Goal: Task Accomplishment & Management: Manage account settings

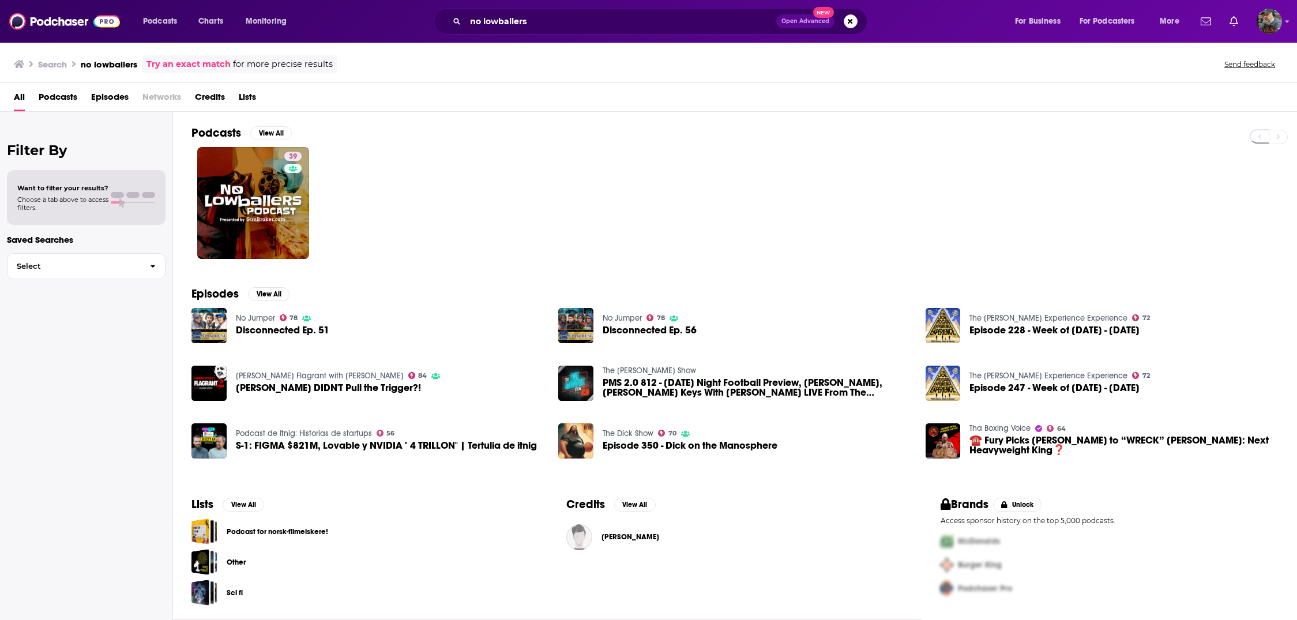
click at [810, 24] on span "Open Advanced" at bounding box center [805, 21] width 48 height 6
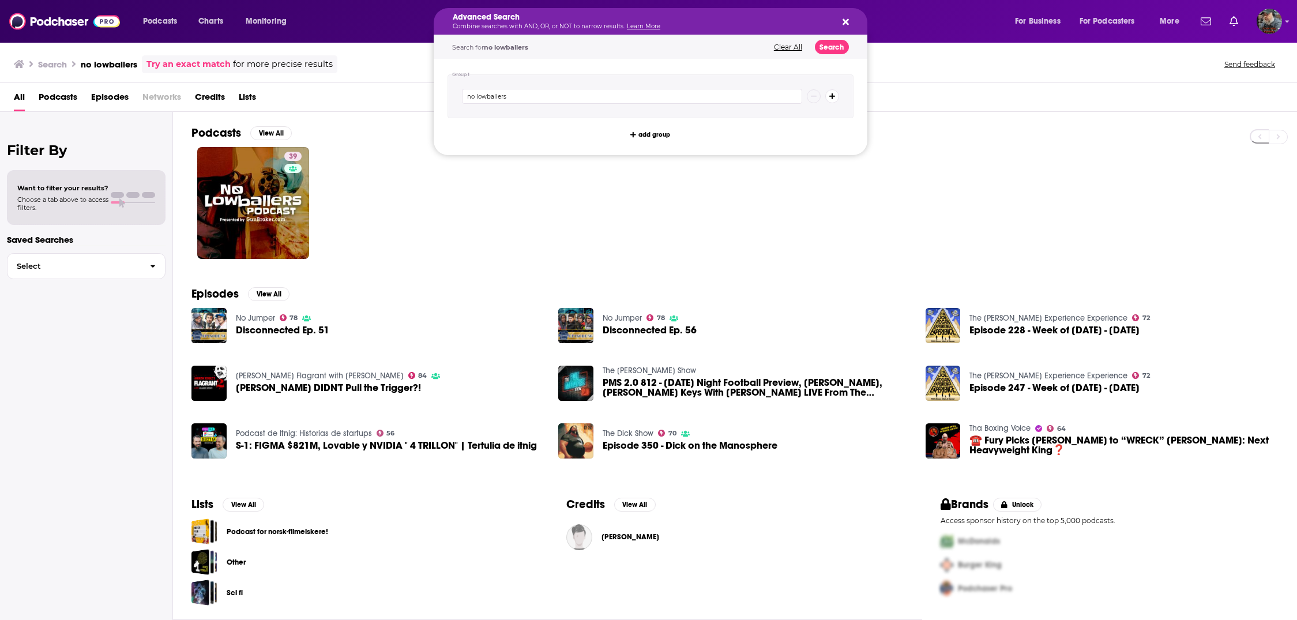
click at [921, 69] on div "Search no lowballers Try an exact match for more precise results Send feedback" at bounding box center [646, 64] width 1264 height 18
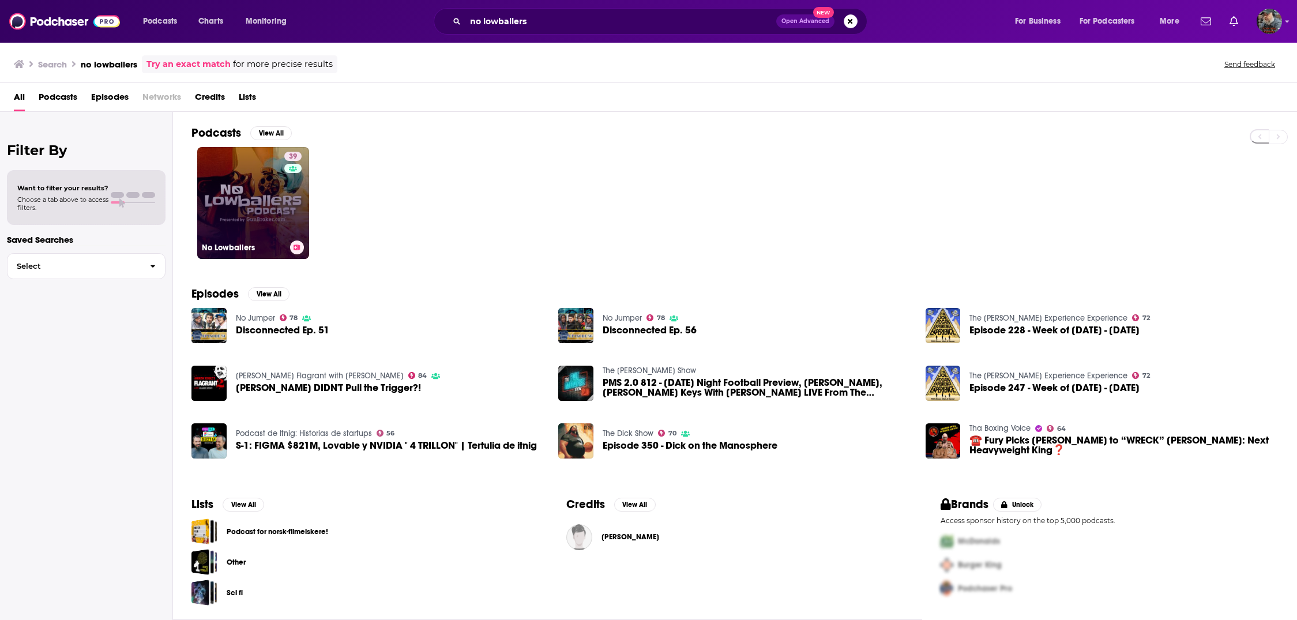
click at [263, 188] on link "39 No Lowballers" at bounding box center [253, 203] width 112 height 112
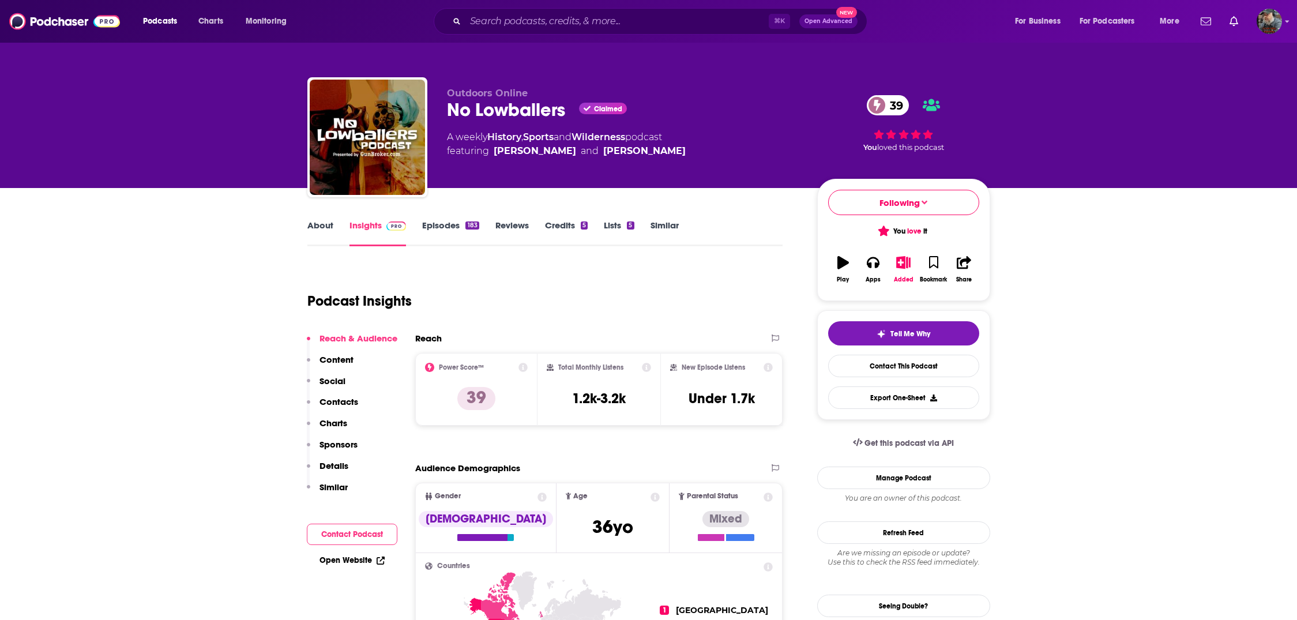
click at [438, 225] on link "Episodes 183" at bounding box center [450, 233] width 57 height 27
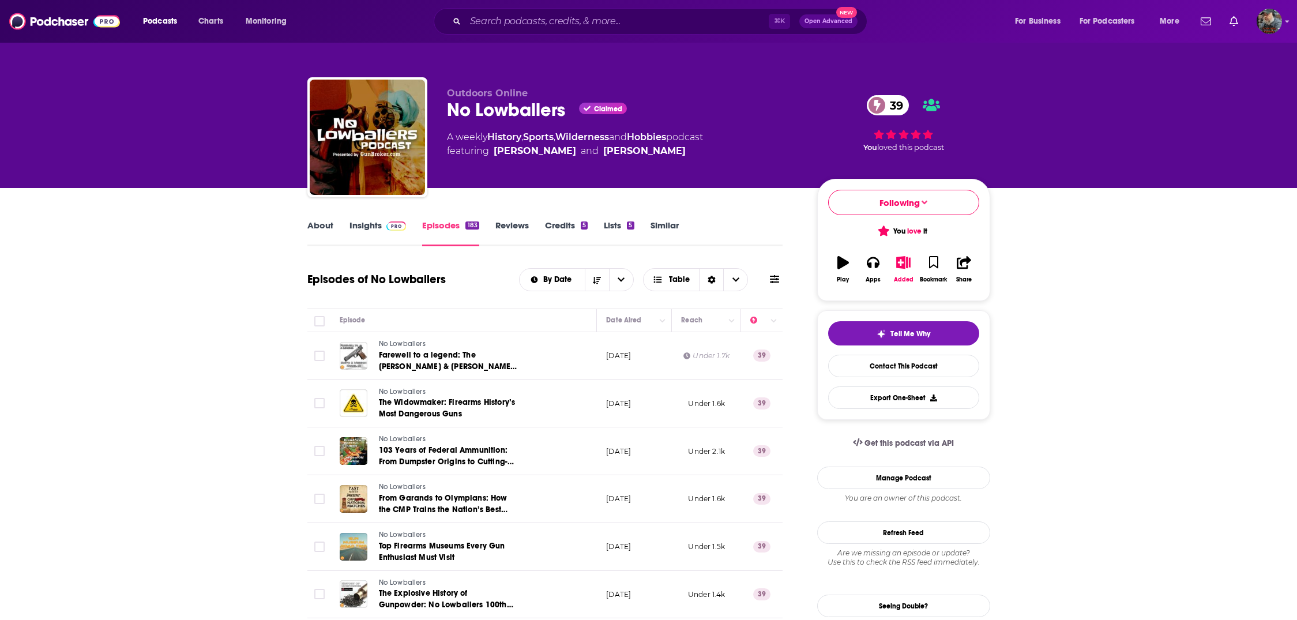
click at [367, 221] on link "Insights" at bounding box center [377, 233] width 57 height 27
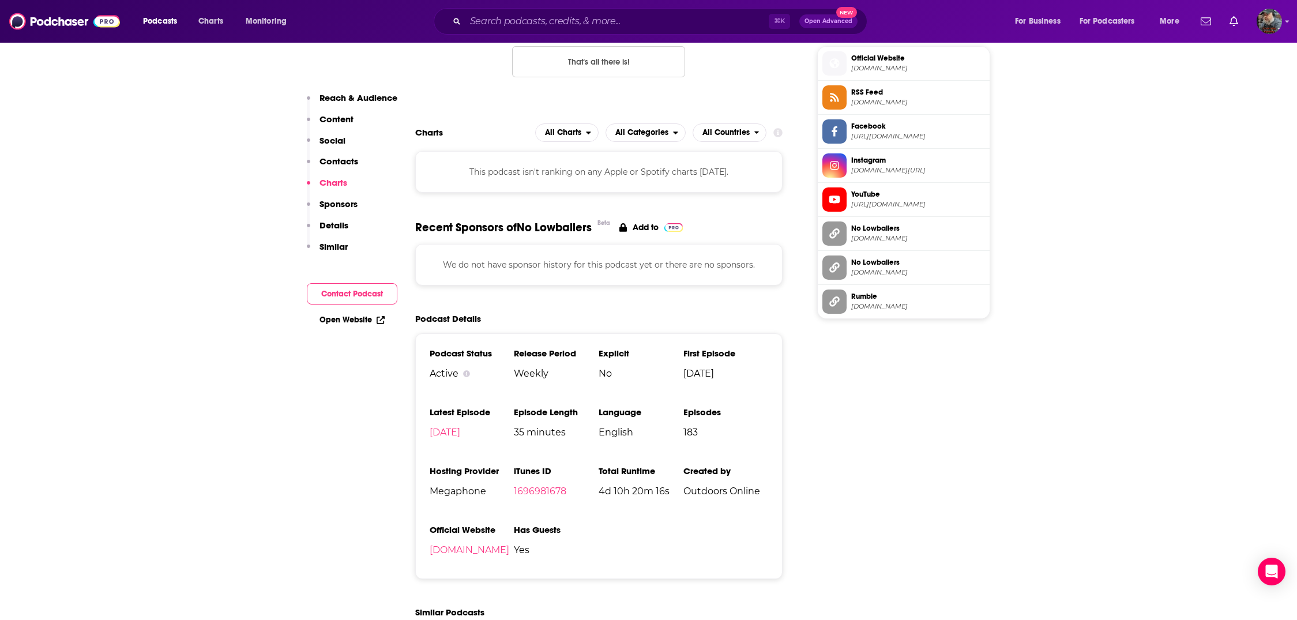
scroll to position [1100, 0]
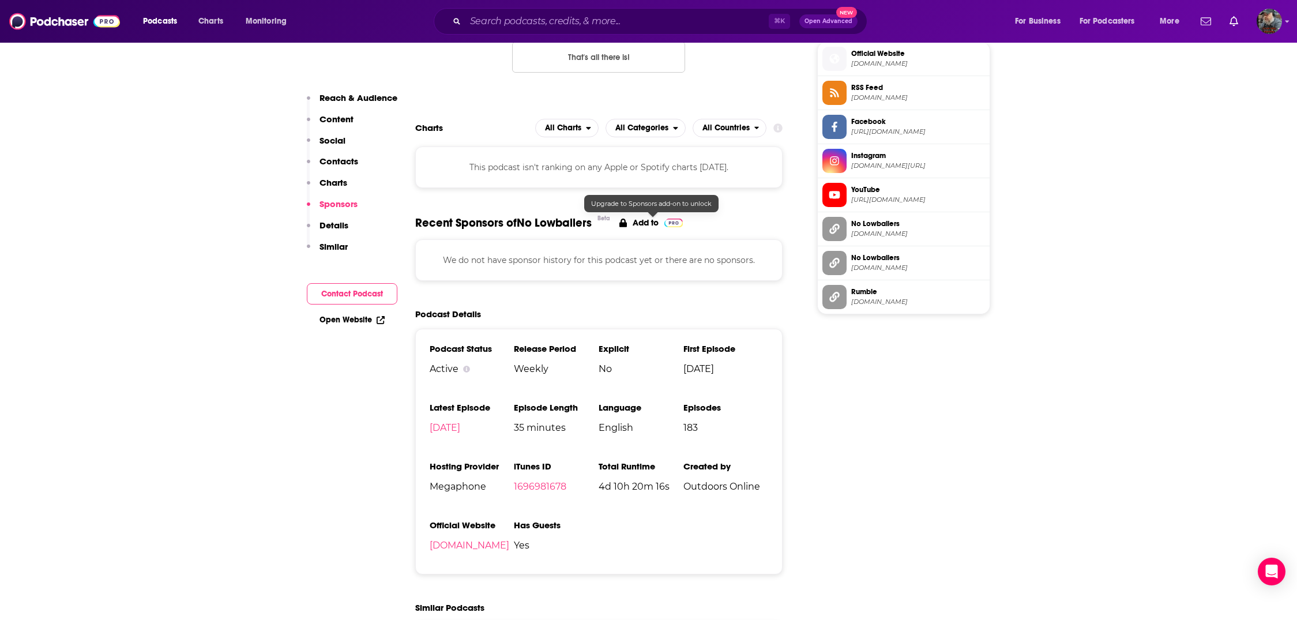
click at [644, 221] on p "Add to" at bounding box center [646, 222] width 26 height 10
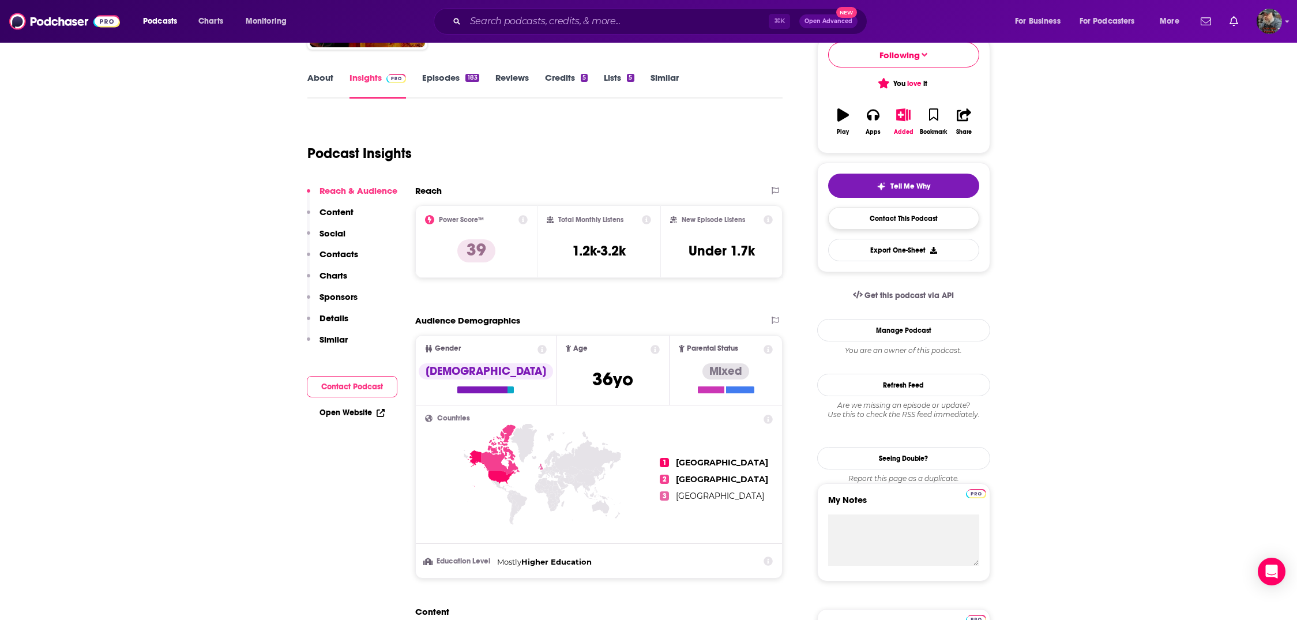
scroll to position [161, 0]
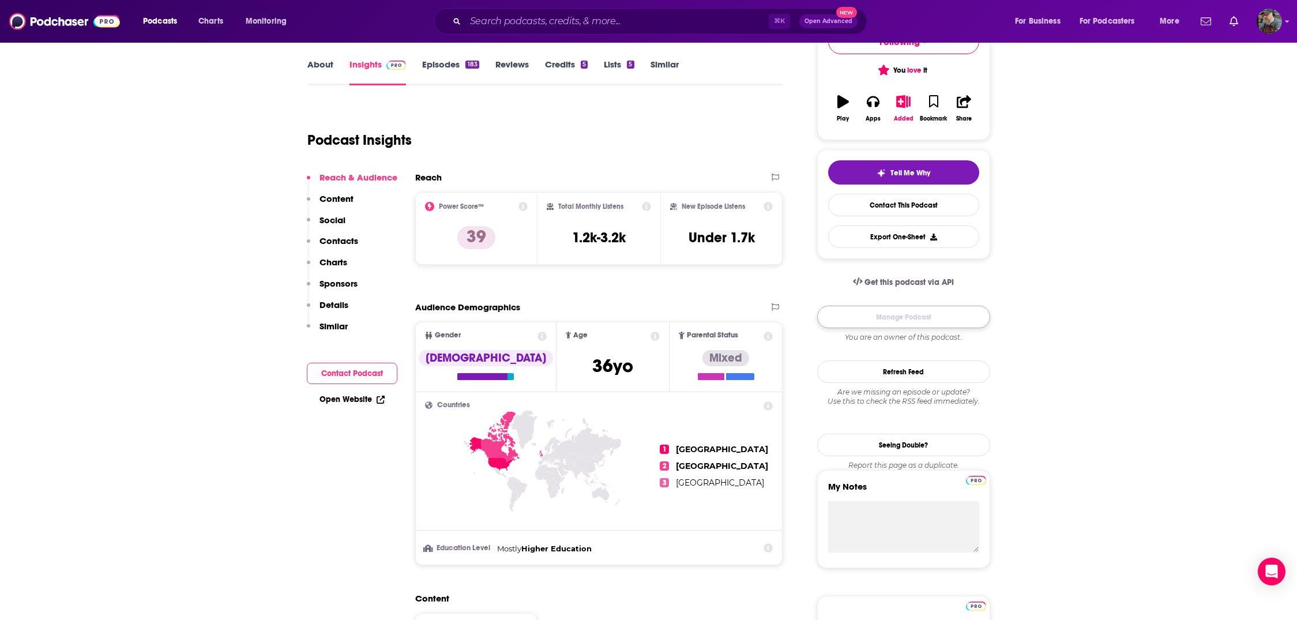
click at [928, 314] on link "Manage Podcast" at bounding box center [903, 317] width 173 height 22
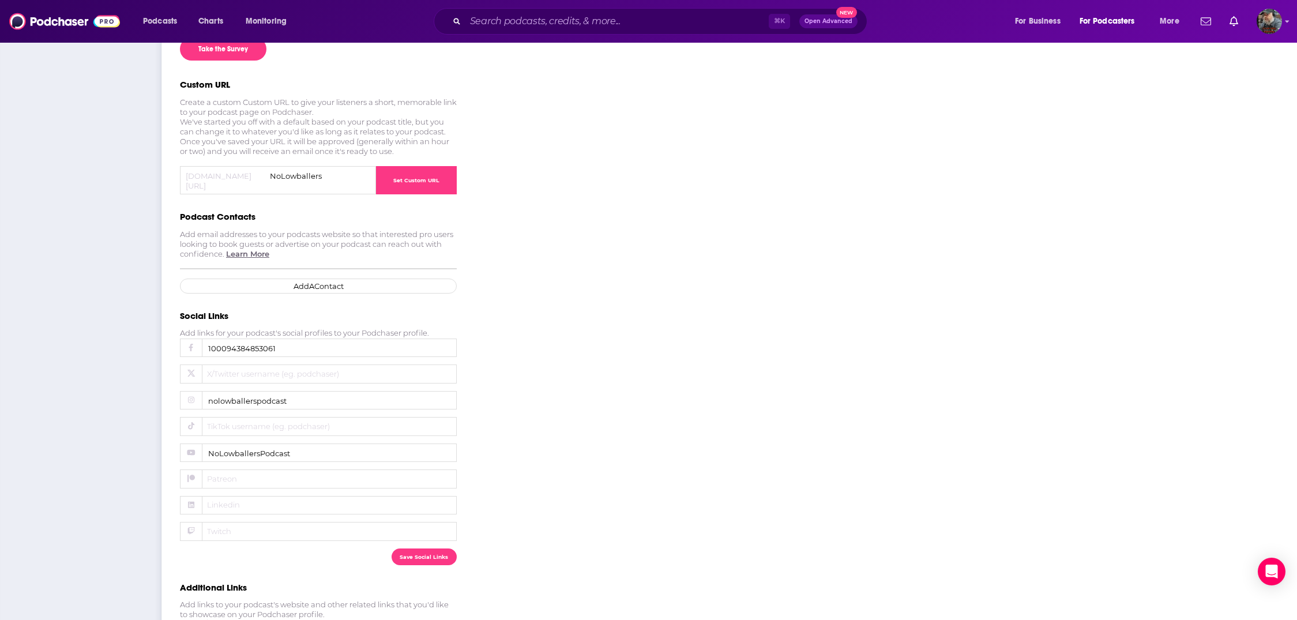
scroll to position [334, 0]
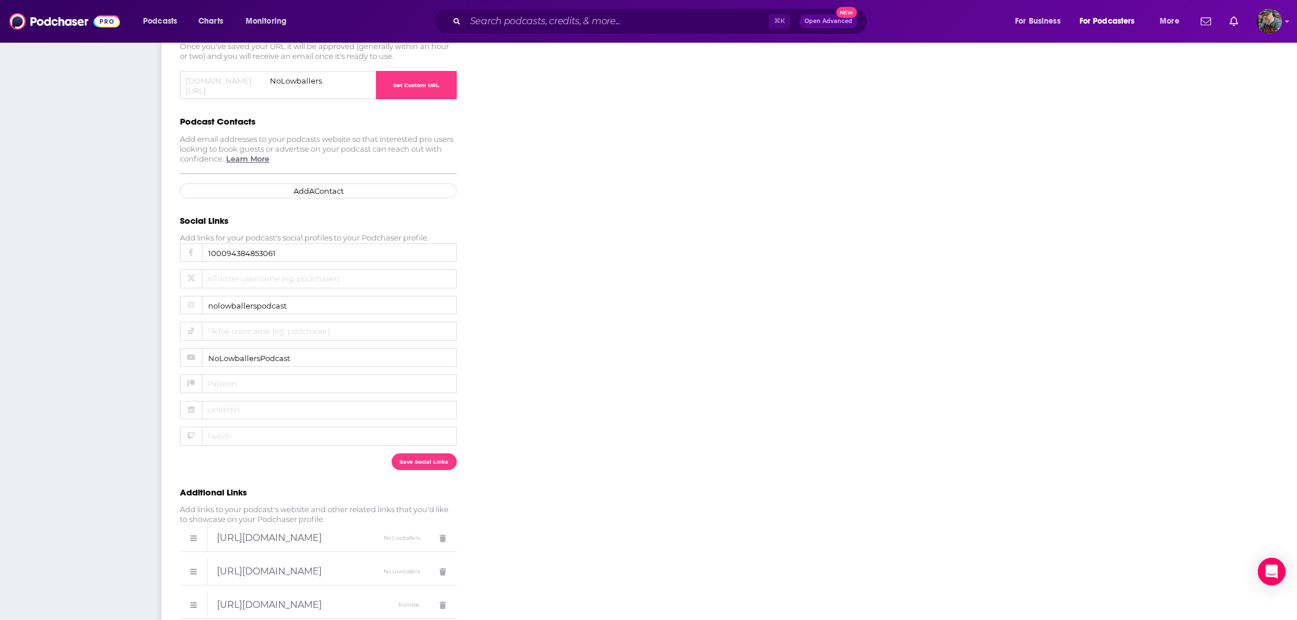
click at [346, 348] on input "NoLowballersPodcast" at bounding box center [318, 357] width 277 height 19
drag, startPoint x: 313, startPoint y: 349, endPoint x: 171, endPoint y: 346, distance: 142.5
click at [171, 346] on div "Interested in Sponsorship Opportunities? Express your interest in being contact…" at bounding box center [406, 228] width 490 height 864
drag, startPoint x: 298, startPoint y: 347, endPoint x: 174, endPoint y: 341, distance: 124.1
click at [174, 341] on div "Interested in Sponsorship Opportunities? Express your interest in being contact…" at bounding box center [406, 228] width 490 height 864
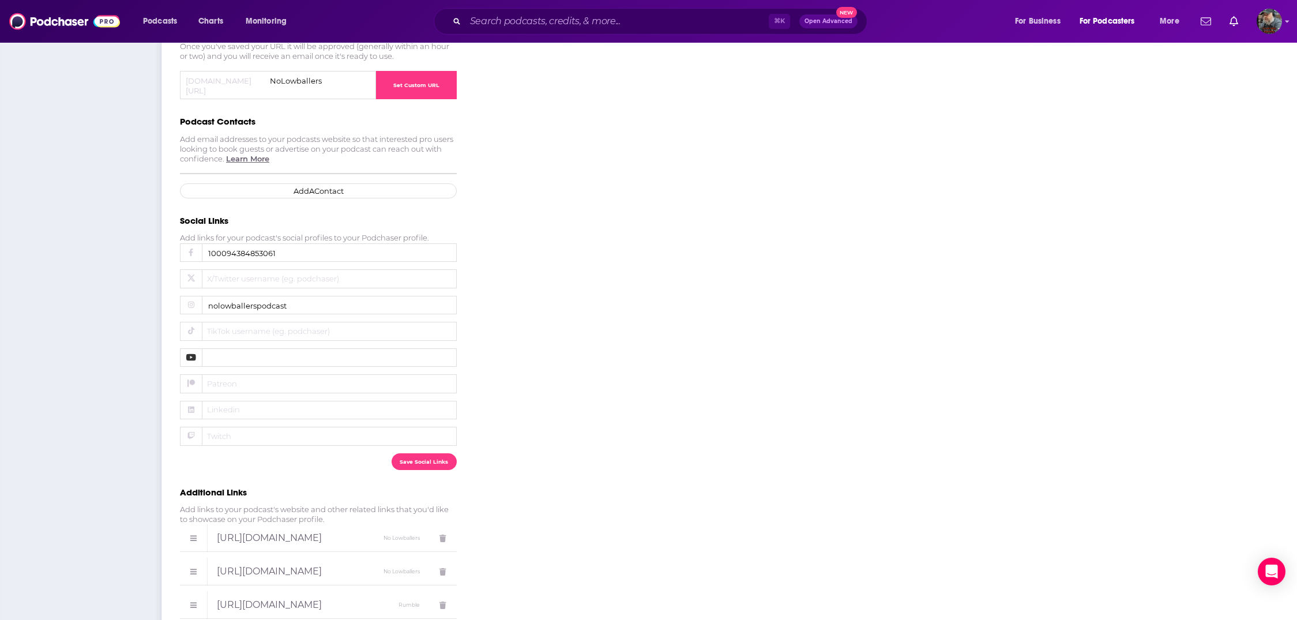
click at [431, 456] on button "Save Social Links" at bounding box center [423, 461] width 65 height 17
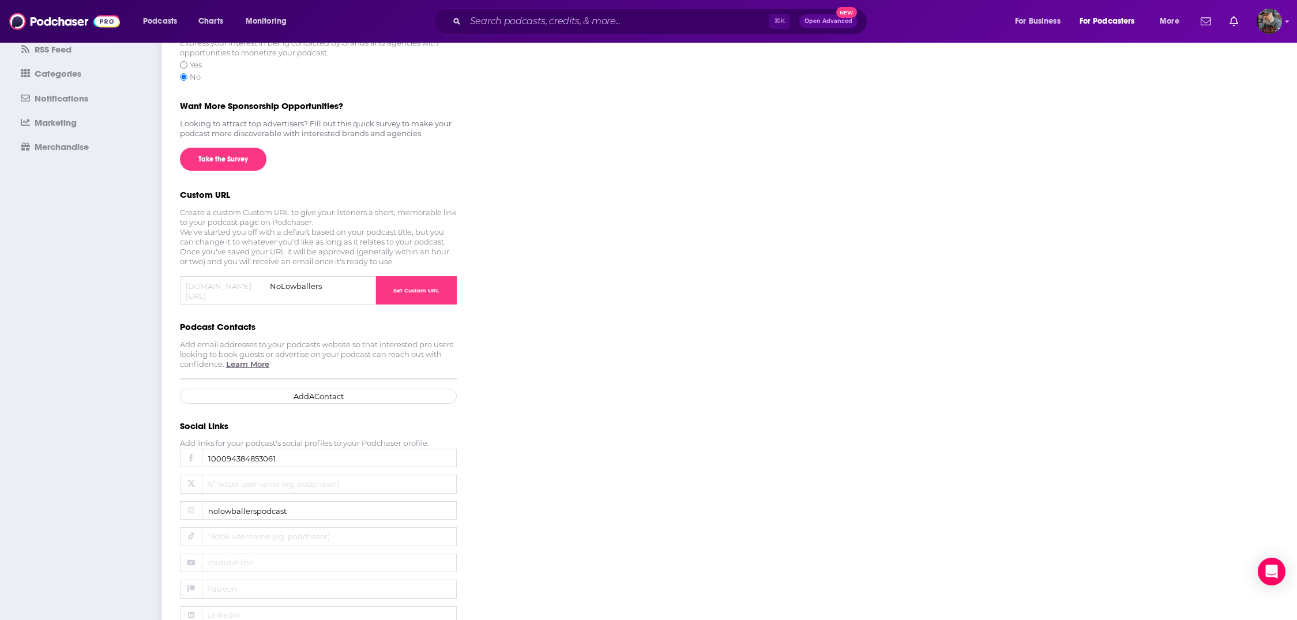
scroll to position [0, 0]
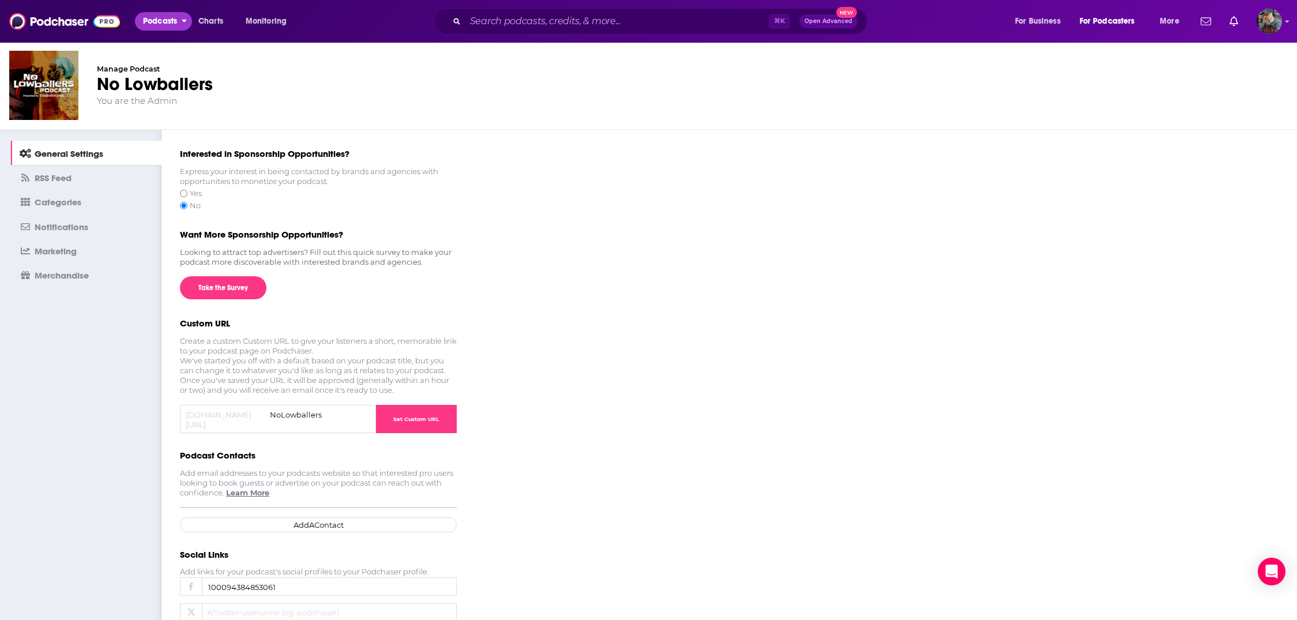
click at [165, 23] on span "Podcasts" at bounding box center [160, 21] width 34 height 16
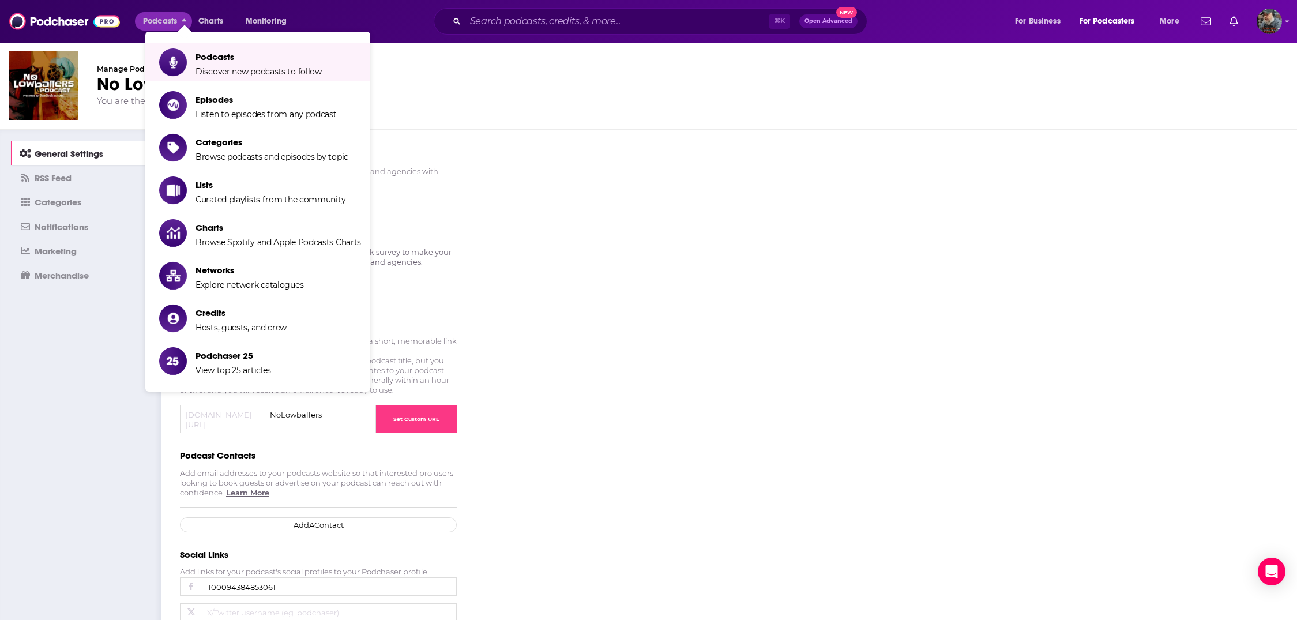
drag, startPoint x: 535, startPoint y: 120, endPoint x: 439, endPoint y: 140, distance: 98.4
click at [535, 121] on div "Manage Podcast No Lowballers You are the Admin" at bounding box center [648, 86] width 1297 height 88
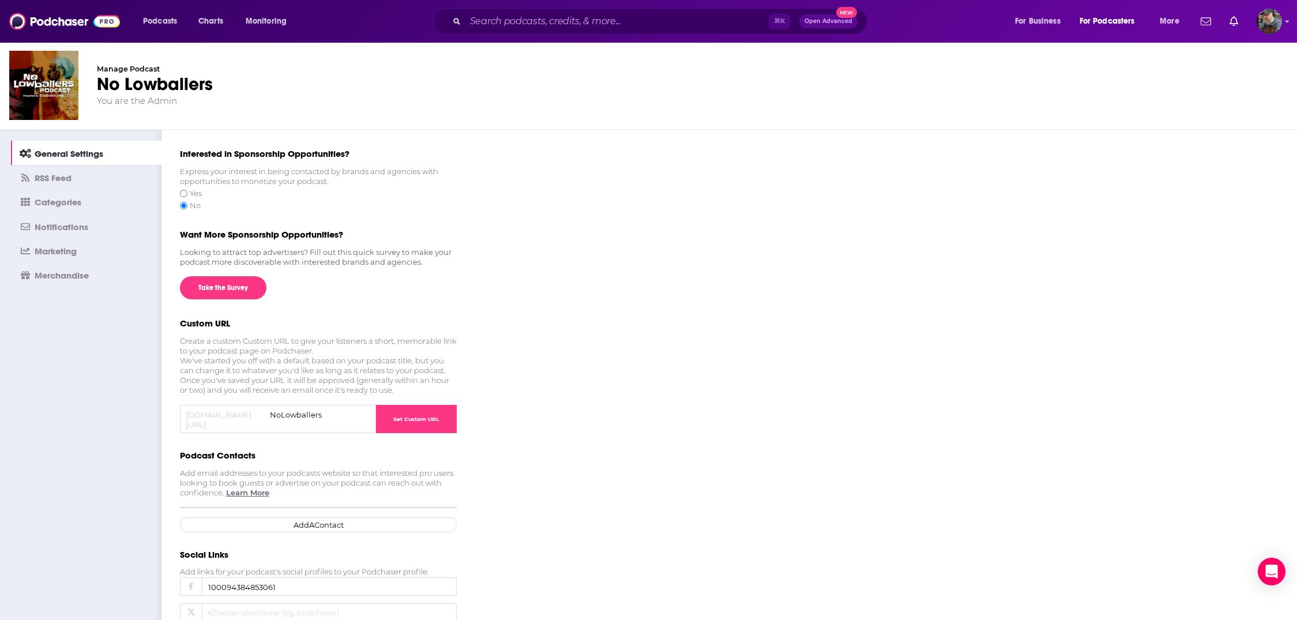
click at [61, 105] on img at bounding box center [43, 85] width 69 height 69
